Goal: Navigation & Orientation: Find specific page/section

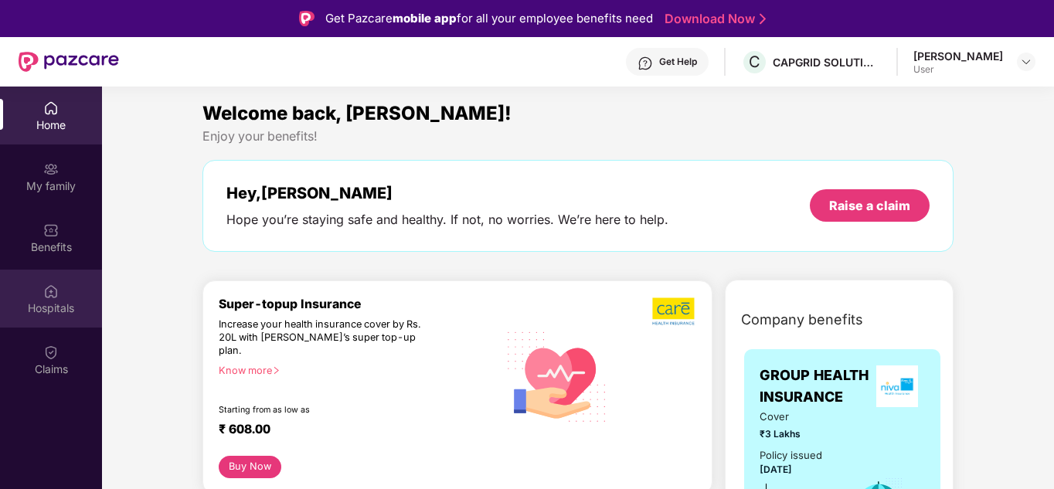
click at [60, 296] on div "Hospitals" at bounding box center [51, 299] width 102 height 58
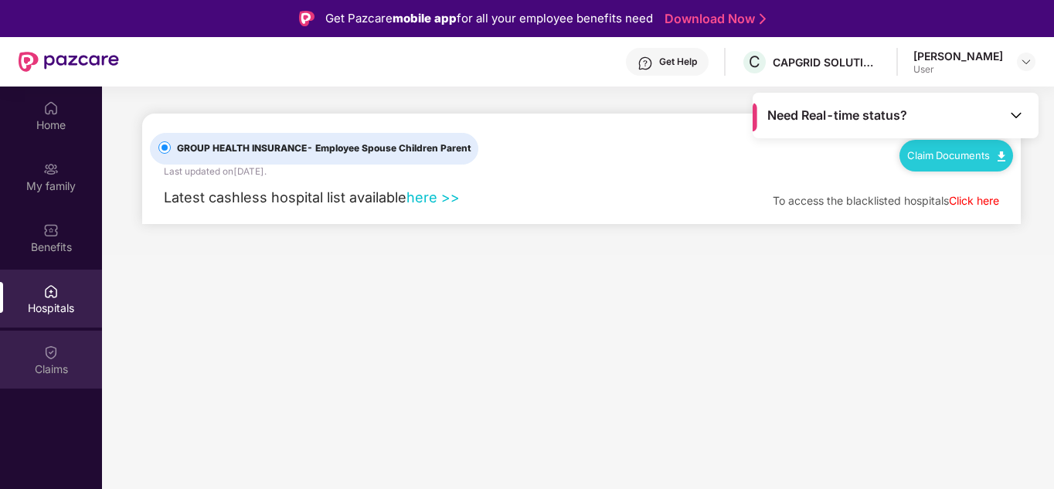
click at [59, 357] on div "Claims" at bounding box center [51, 360] width 102 height 58
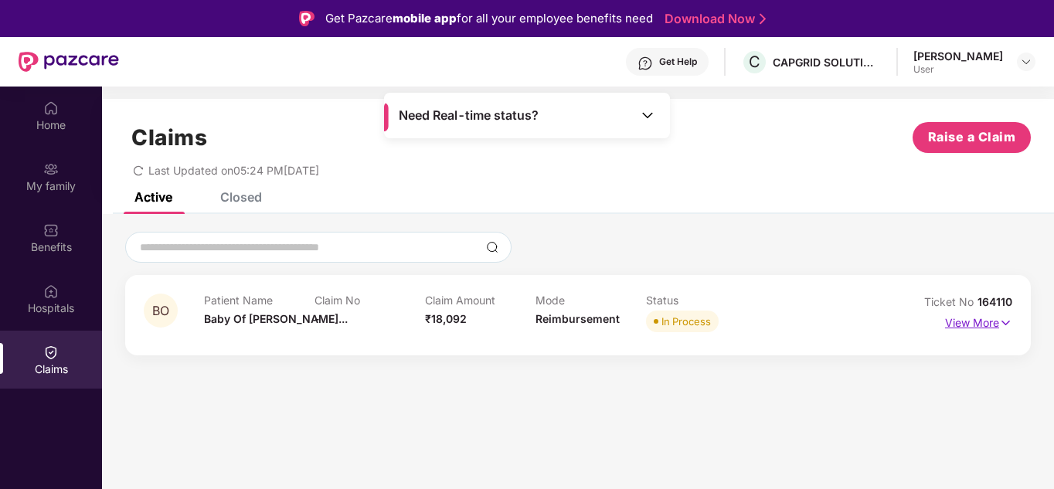
click at [965, 319] on p "View More" at bounding box center [978, 321] width 67 height 21
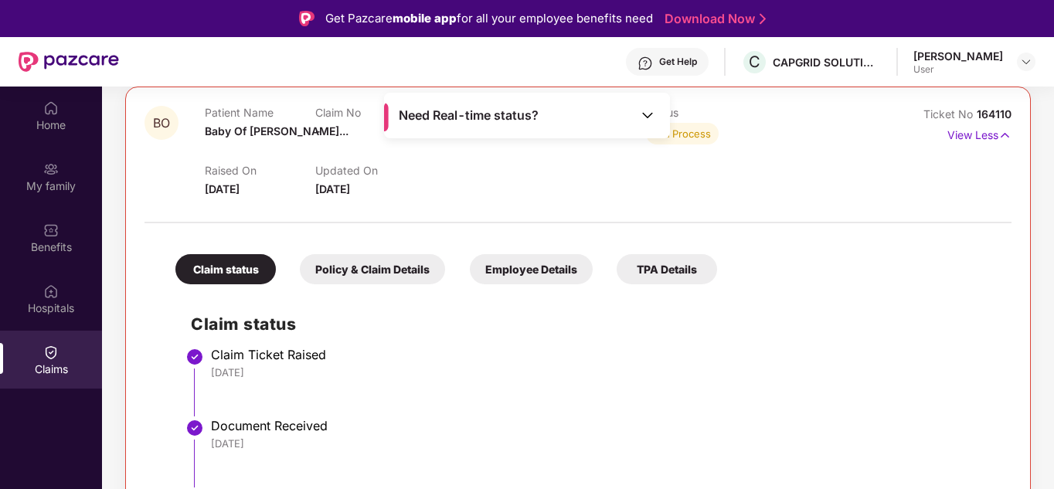
scroll to position [379, 0]
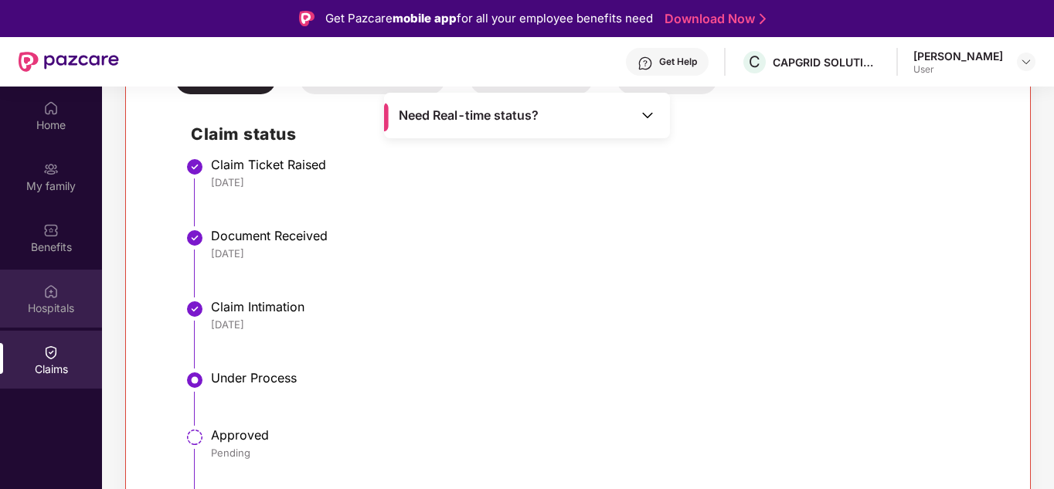
click at [42, 294] on div "Hospitals" at bounding box center [51, 299] width 102 height 58
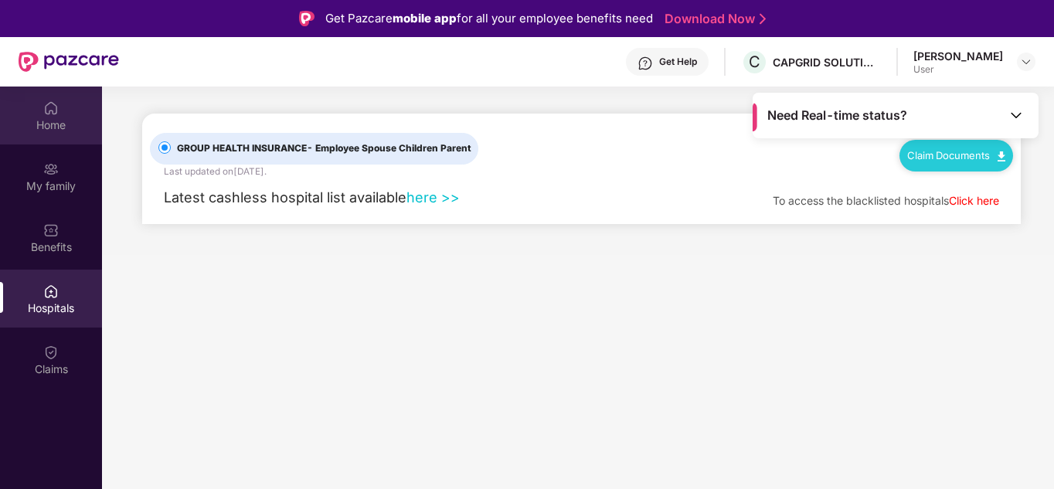
click at [50, 135] on div "Home" at bounding box center [51, 116] width 102 height 58
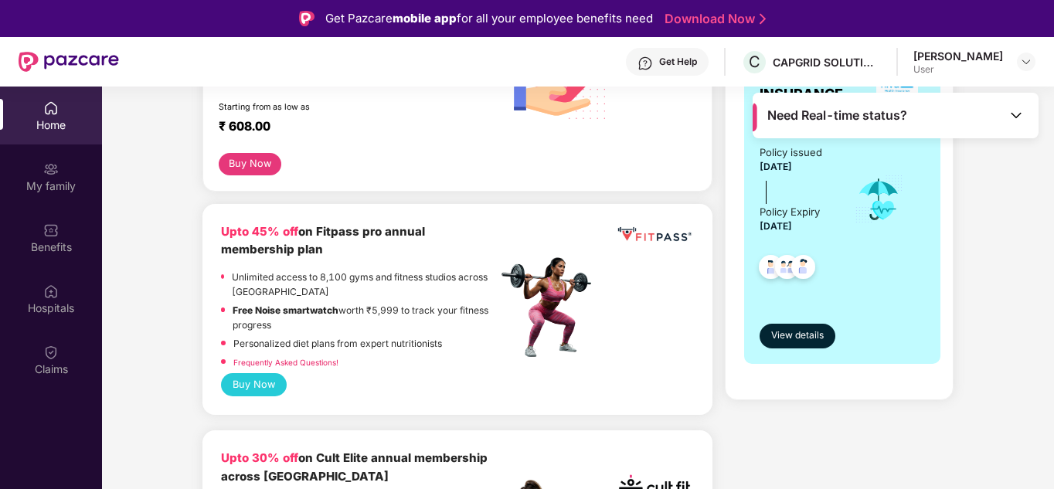
scroll to position [129, 0]
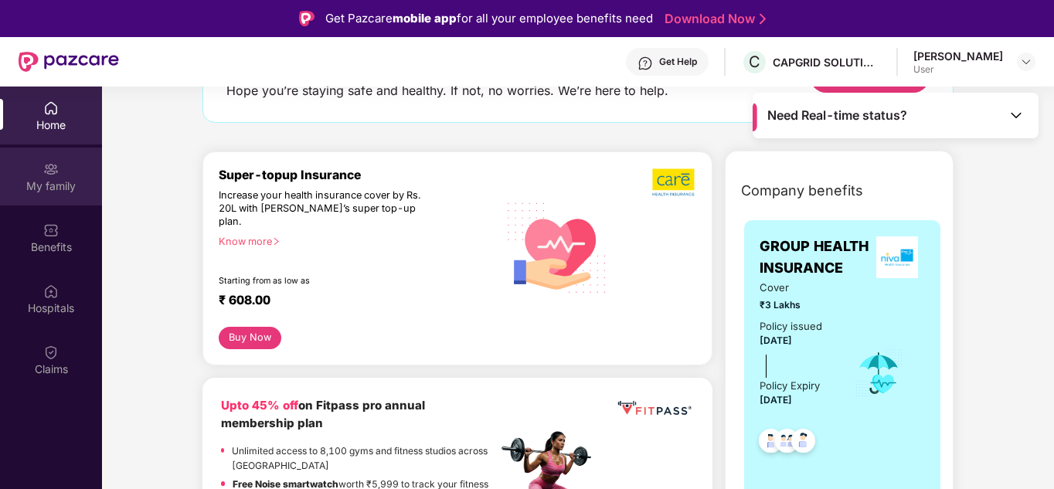
click at [65, 185] on div "My family" at bounding box center [51, 186] width 102 height 15
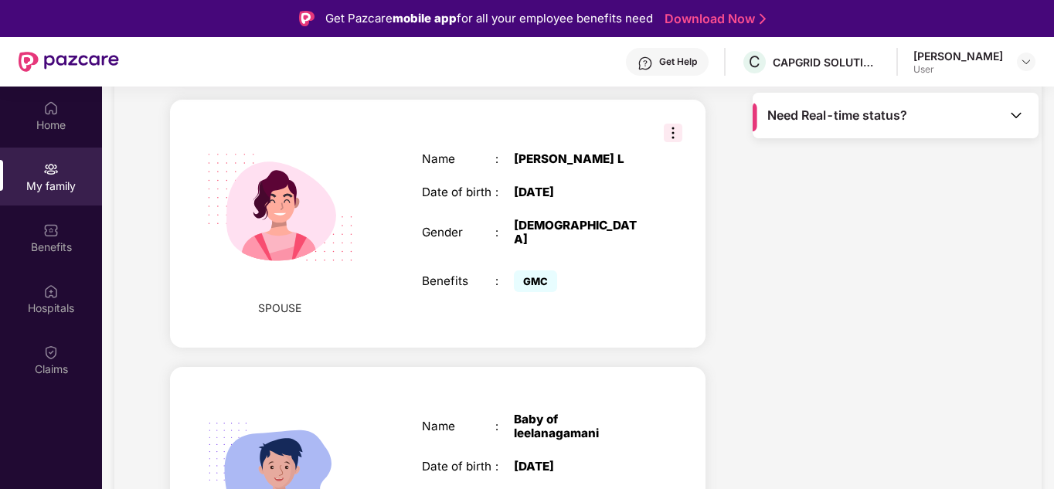
scroll to position [679, 0]
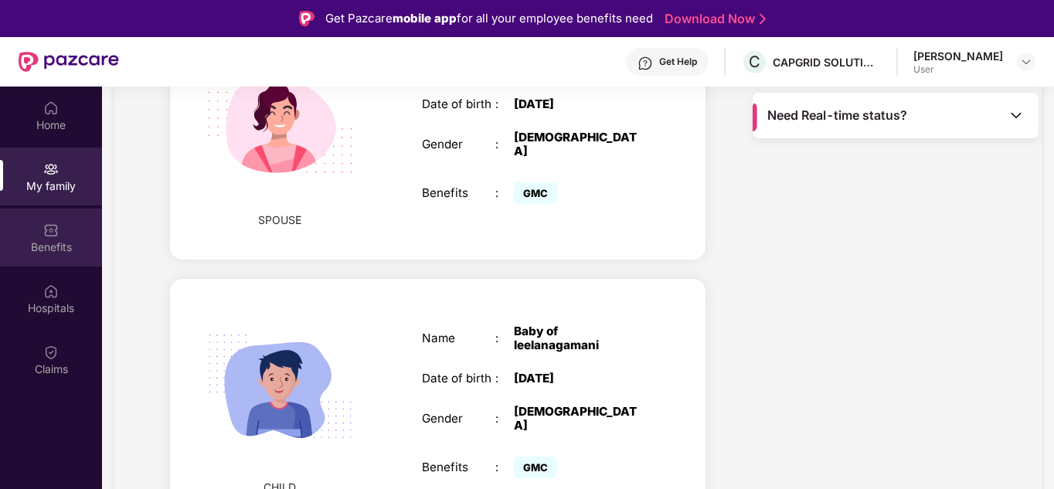
click at [45, 257] on div "Benefits" at bounding box center [51, 238] width 102 height 58
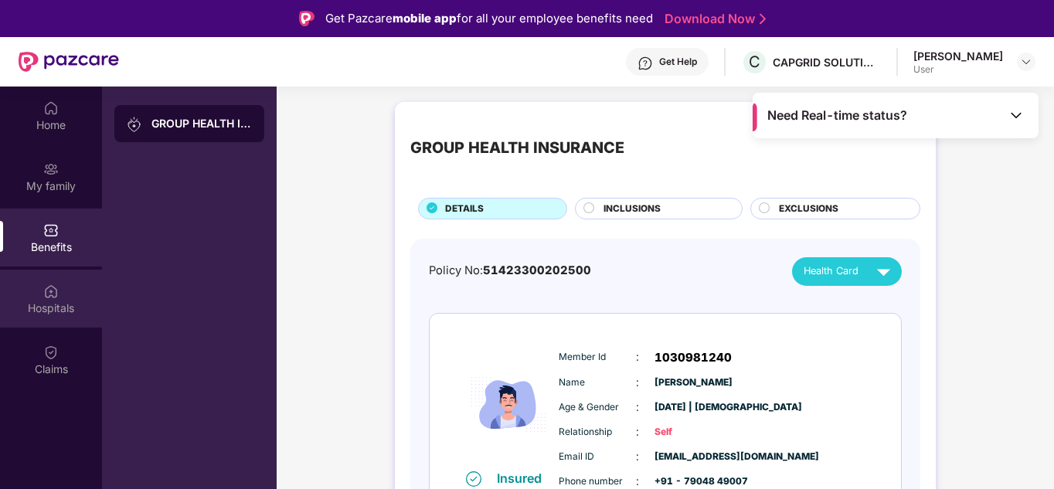
click at [56, 295] on img at bounding box center [50, 291] width 15 height 15
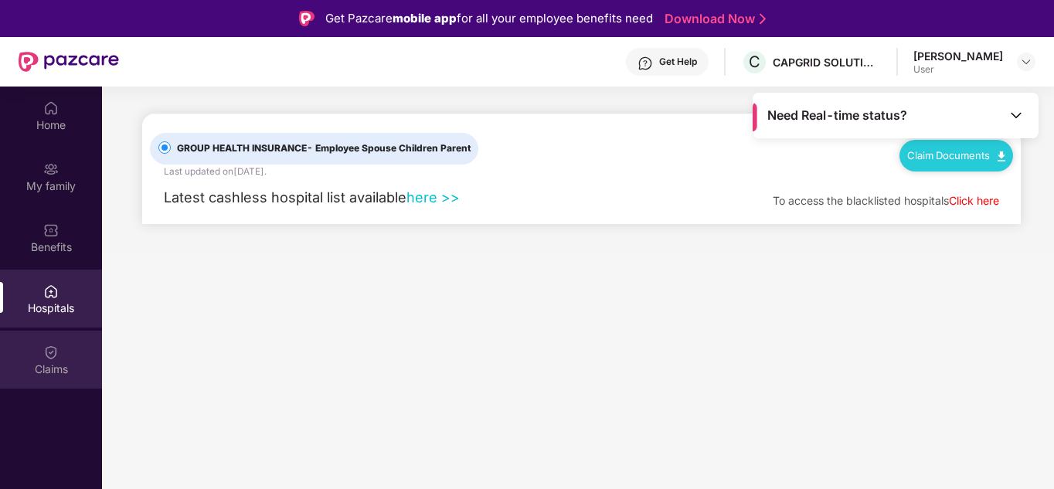
click at [60, 356] on div "Claims" at bounding box center [51, 360] width 102 height 58
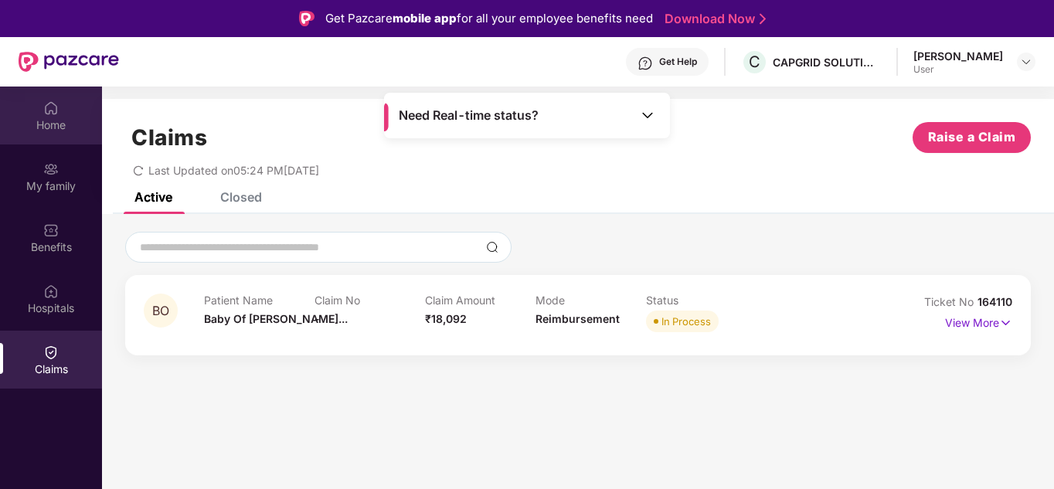
click at [29, 126] on div "Home" at bounding box center [51, 124] width 102 height 15
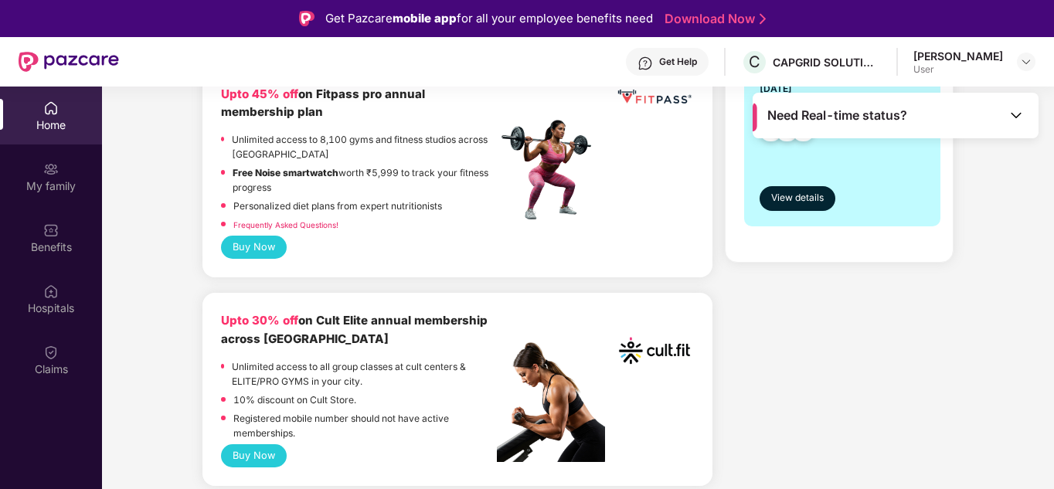
scroll to position [257, 0]
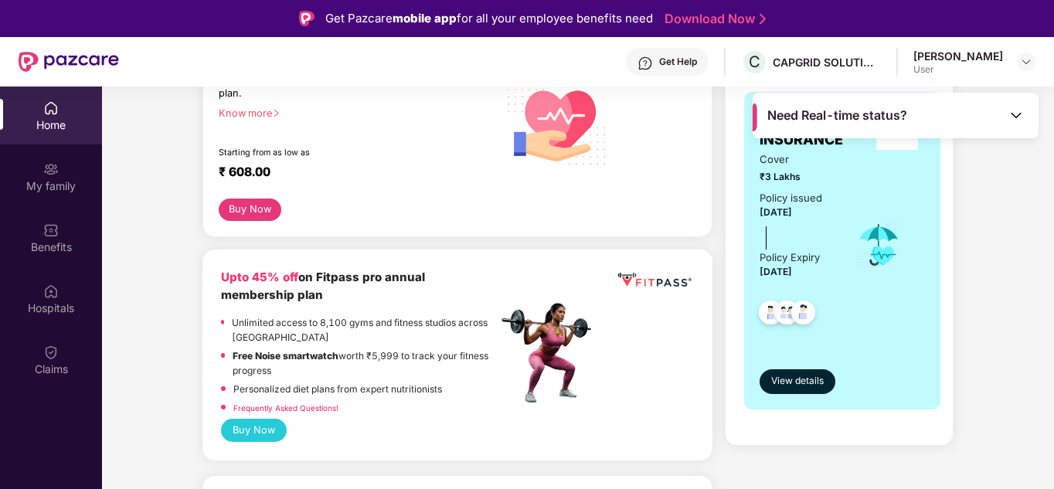
click at [697, 61] on div "Get Help" at bounding box center [678, 62] width 38 height 12
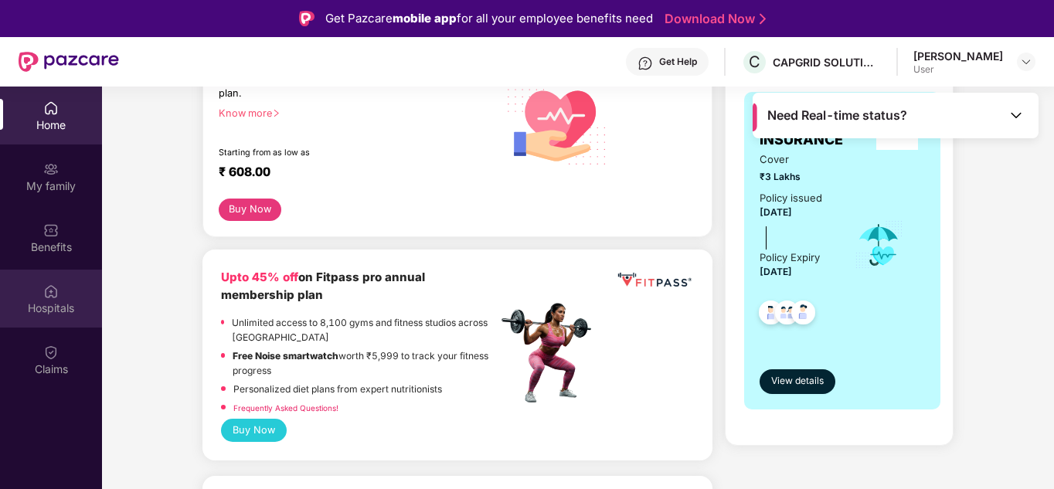
click at [67, 311] on div "Hospitals" at bounding box center [51, 308] width 102 height 15
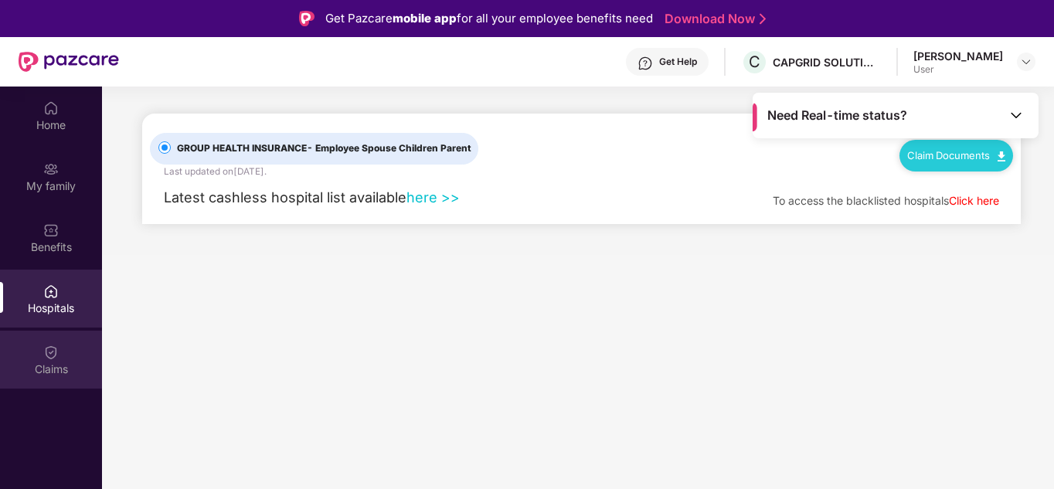
click at [62, 350] on div "Claims" at bounding box center [51, 360] width 102 height 58
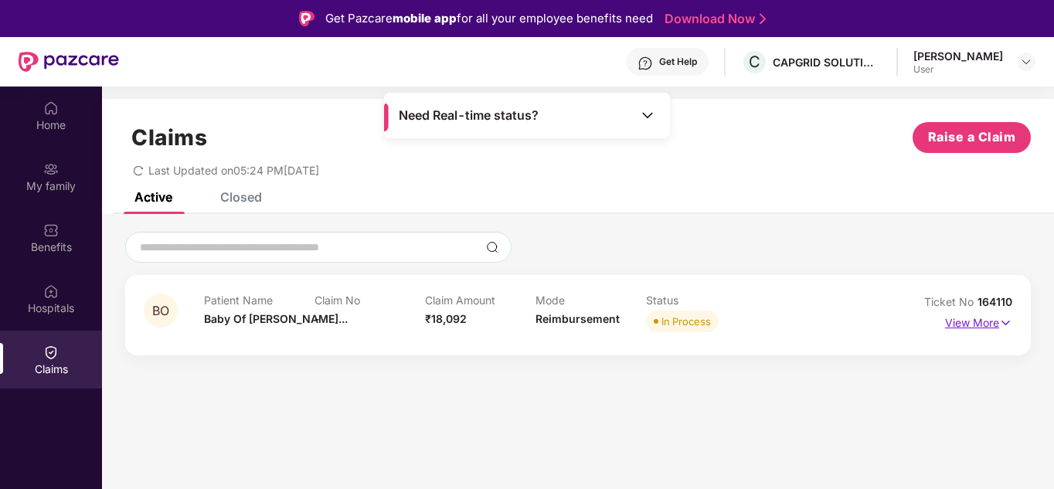
click at [991, 325] on p "View More" at bounding box center [978, 321] width 67 height 21
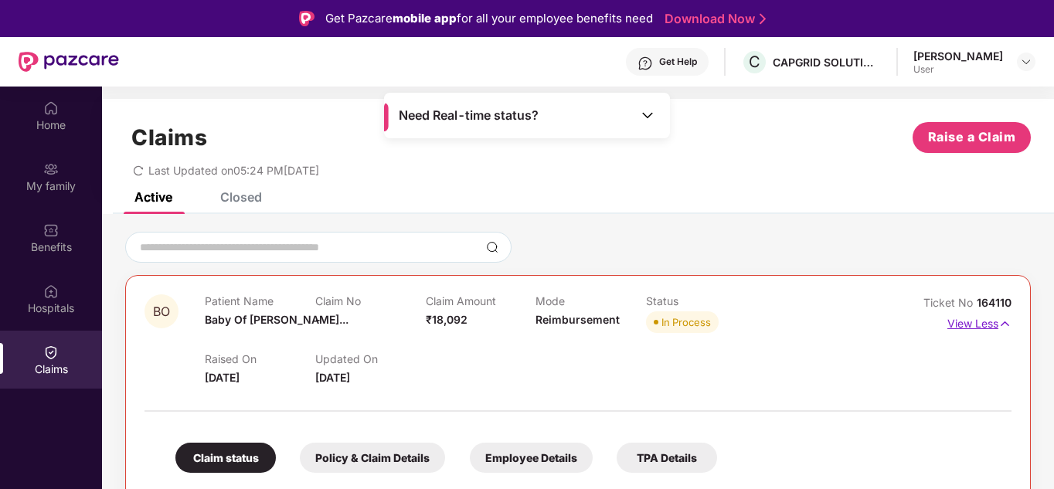
click at [974, 323] on p "View Less" at bounding box center [980, 321] width 64 height 21
